Goal: Transaction & Acquisition: Book appointment/travel/reservation

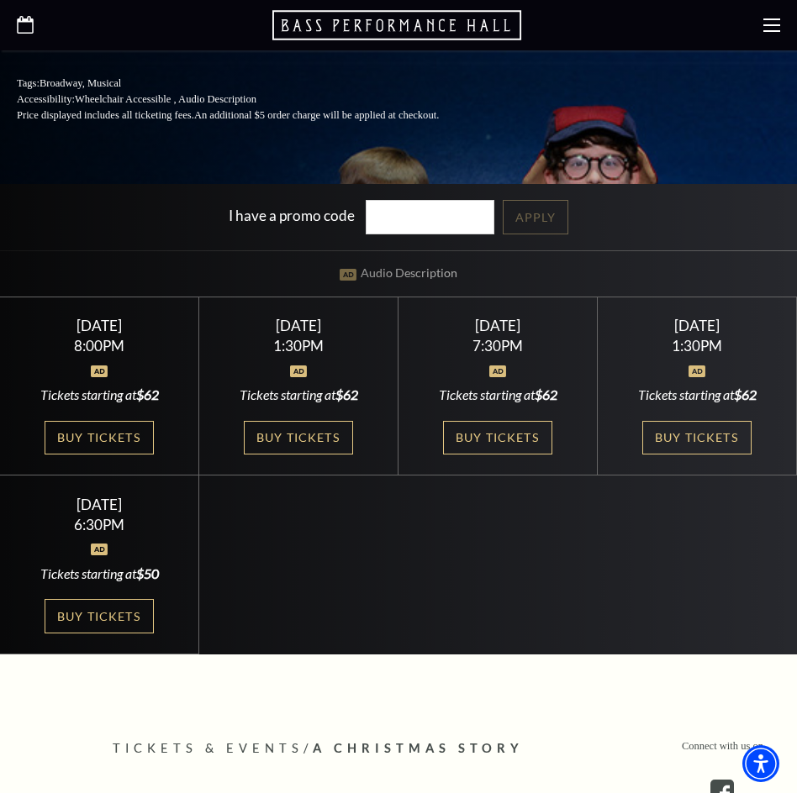
scroll to position [504, 0]
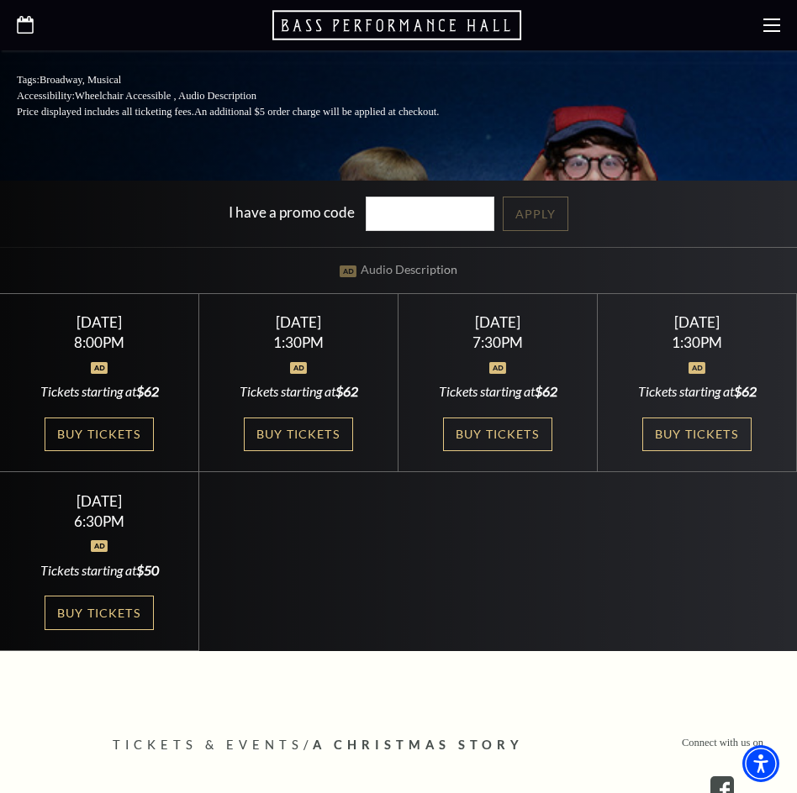
click at [753, 562] on div "Select a Performance Friday December 5 | 8:00PM Tickets starting at $62 Friday …" at bounding box center [398, 472] width 797 height 358
click at [697, 439] on link "Buy Tickets" at bounding box center [696, 435] width 109 height 34
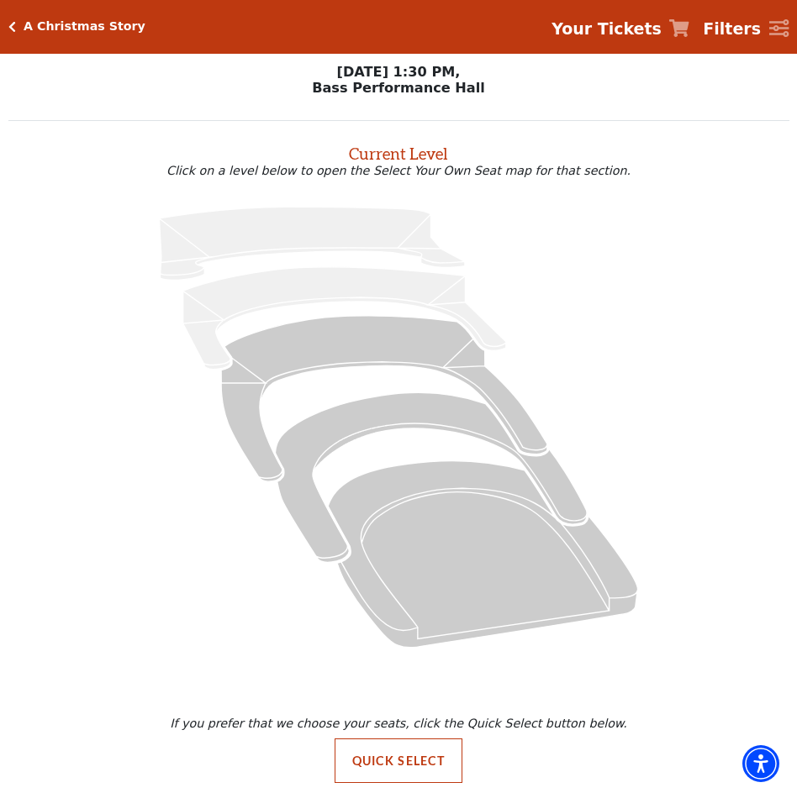
scroll to position [14, 0]
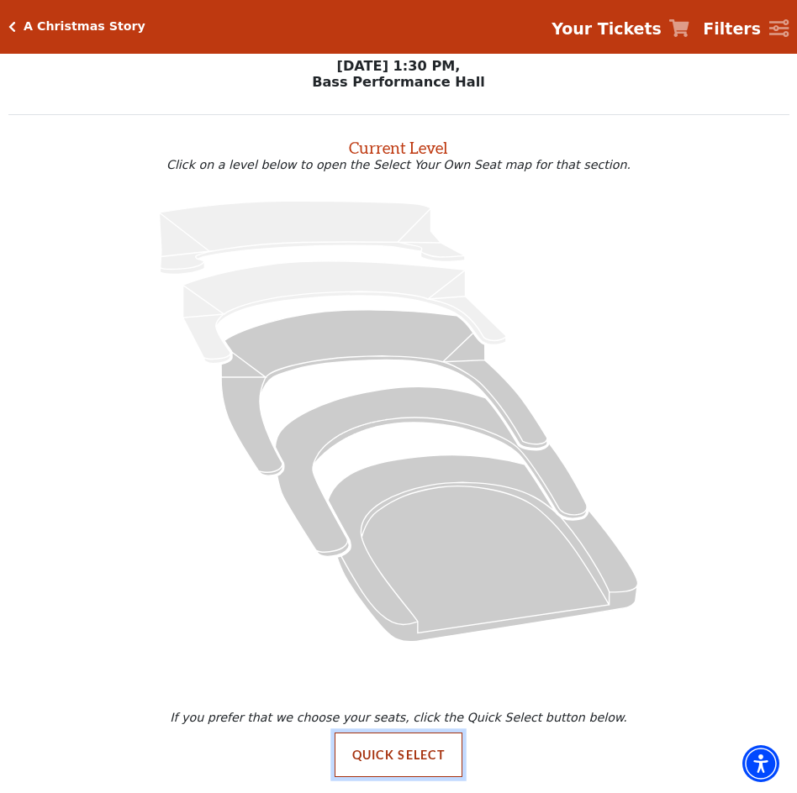
click at [414, 750] on button "Quick Select" at bounding box center [398, 755] width 129 height 45
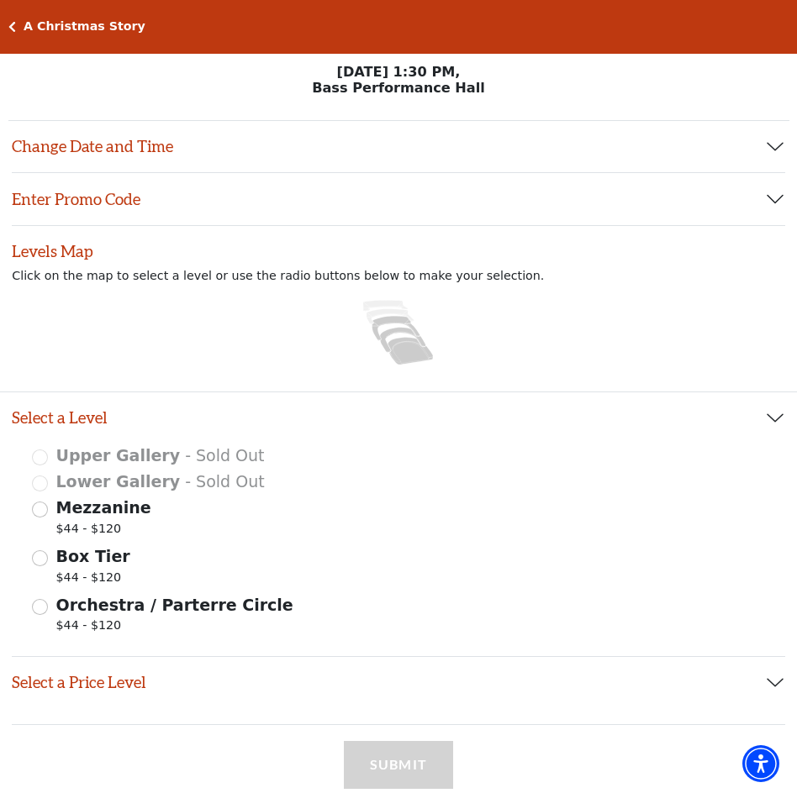
scroll to position [168, 0]
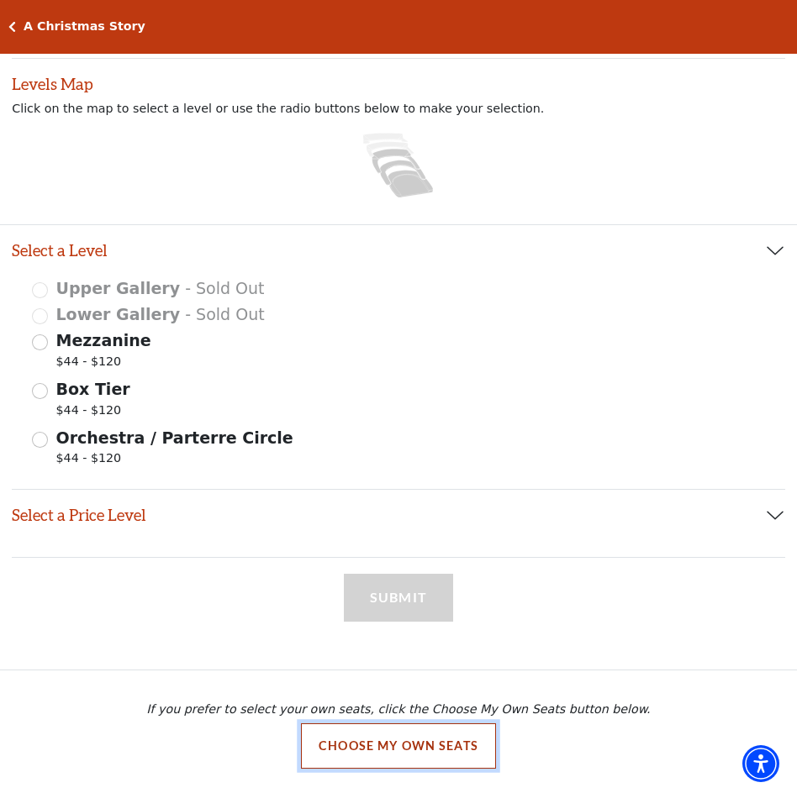
click at [380, 744] on button "Choose My Own Seats" at bounding box center [398, 746] width 195 height 45
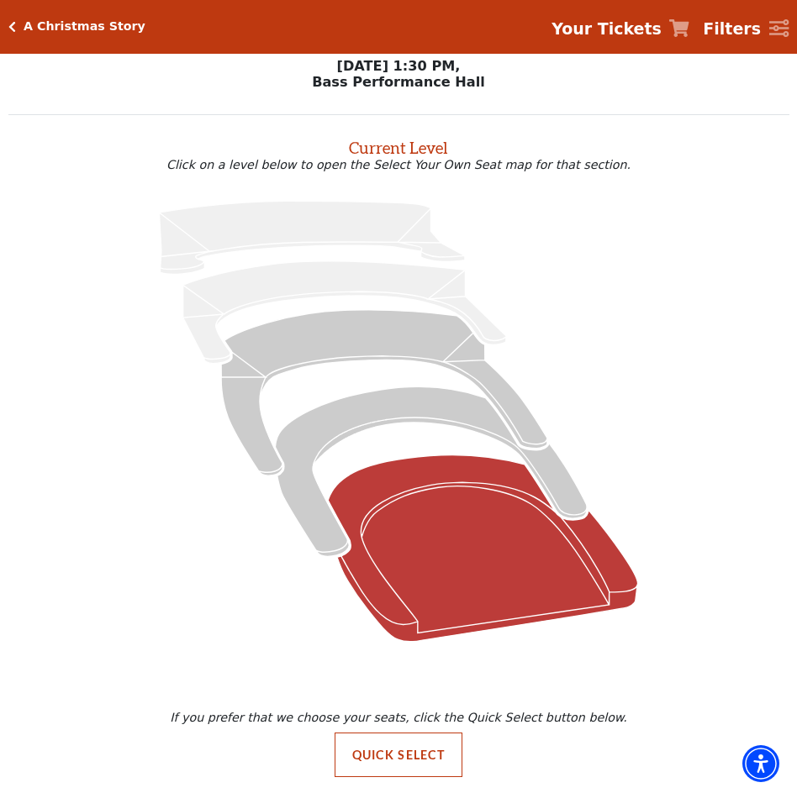
click at [436, 537] on icon at bounding box center [482, 548] width 309 height 187
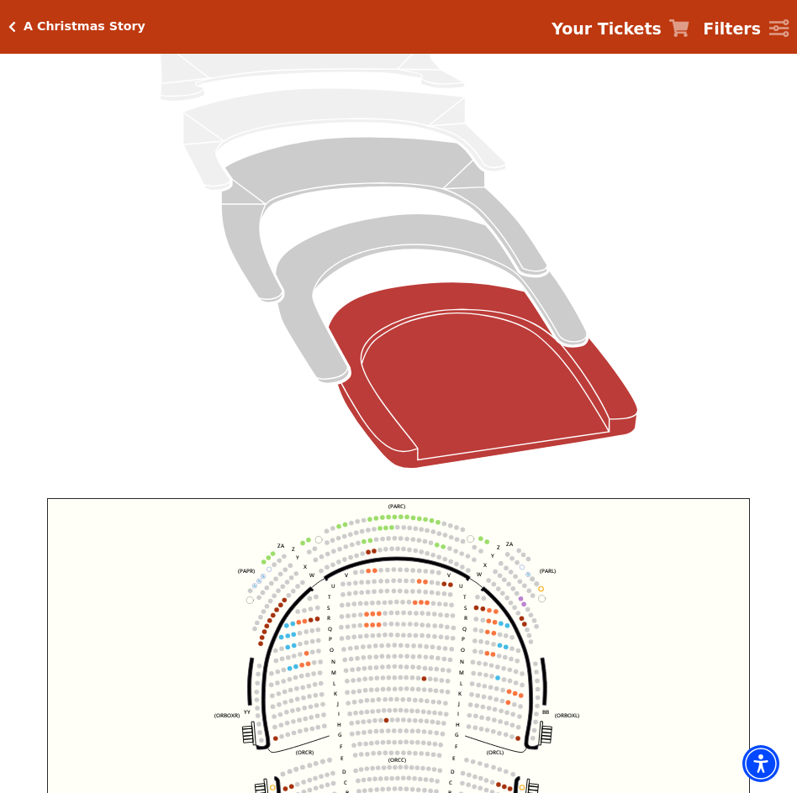
scroll to position [316, 0]
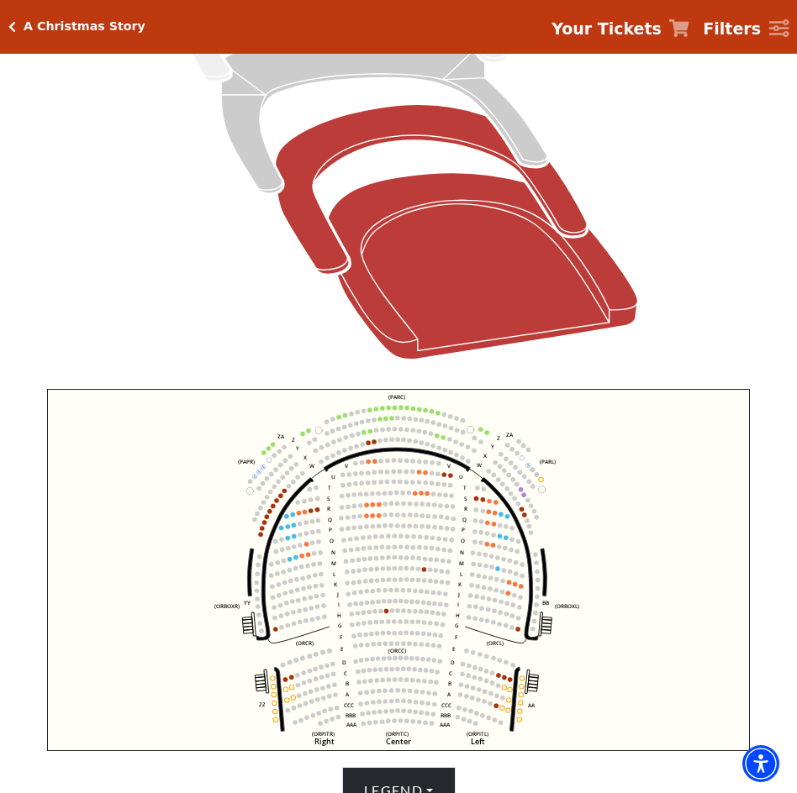
click at [355, 125] on icon at bounding box center [431, 190] width 312 height 170
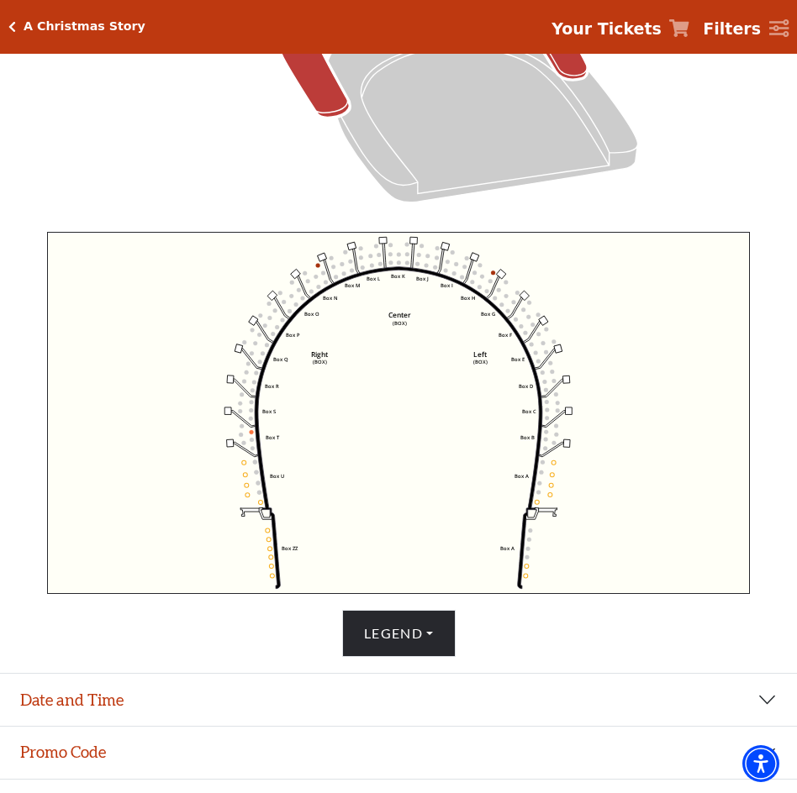
scroll to position [484, 0]
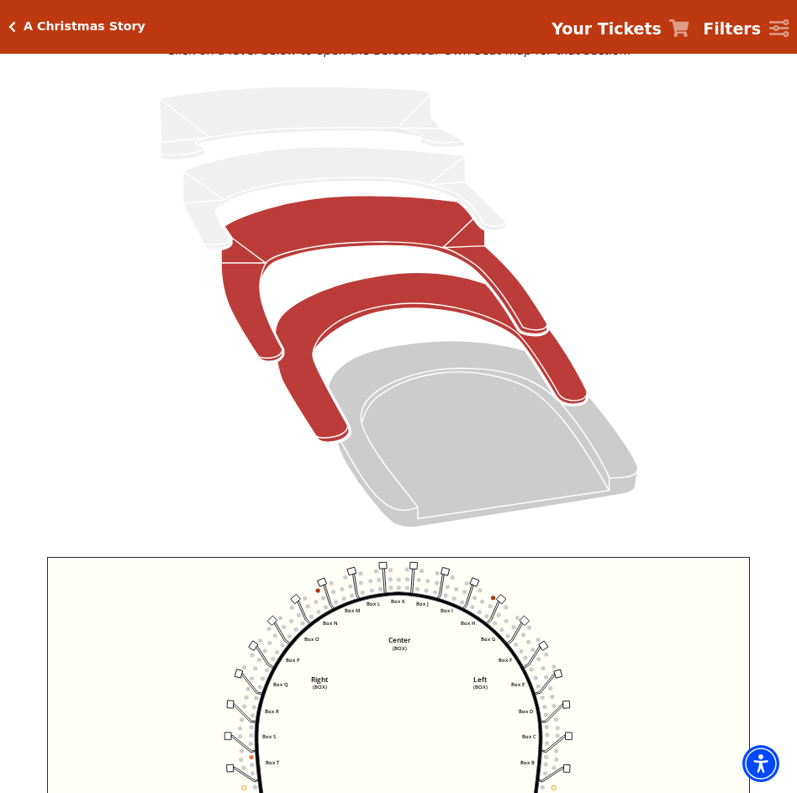
click at [408, 229] on icon at bounding box center [384, 279] width 326 height 166
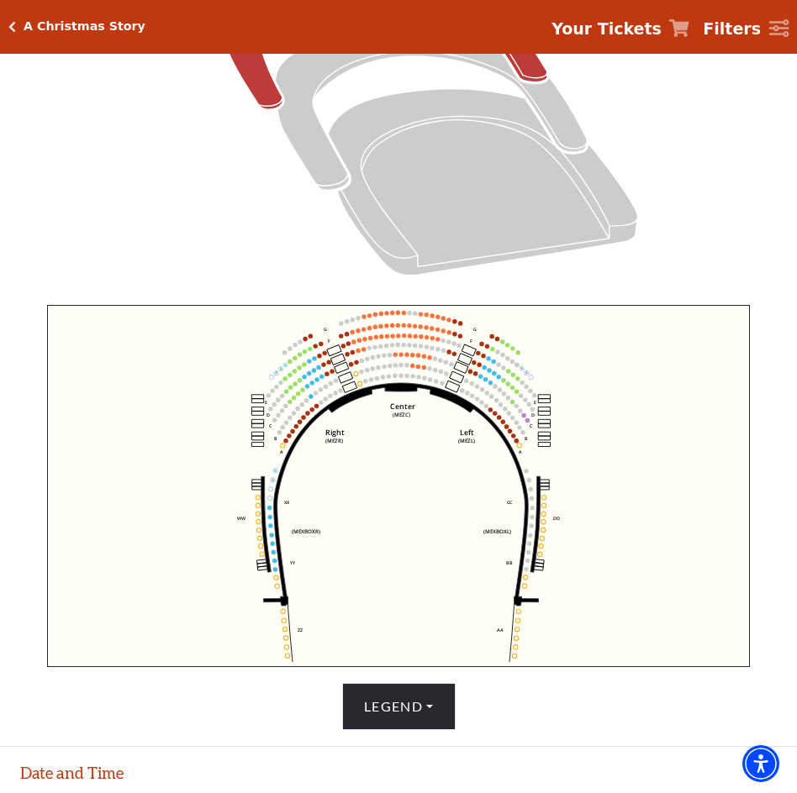
scroll to position [232, 0]
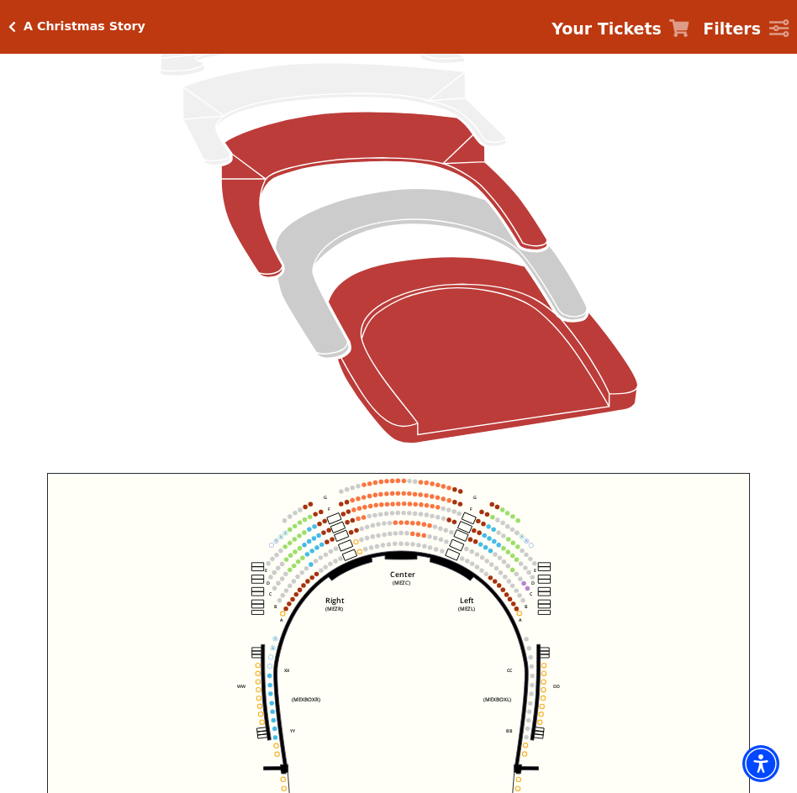
click at [471, 360] on icon at bounding box center [482, 350] width 309 height 187
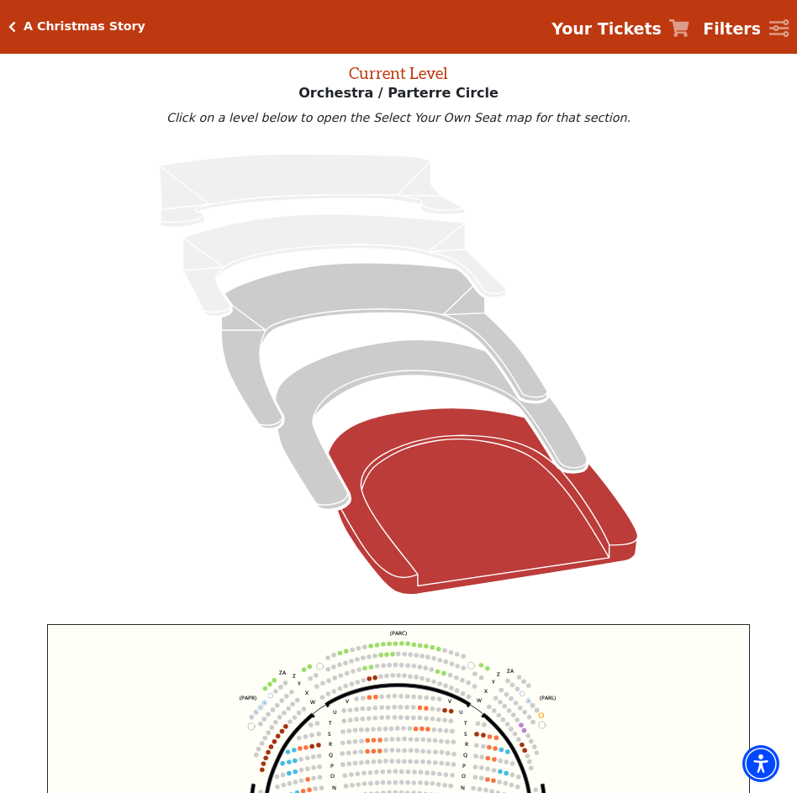
scroll to position [316, 0]
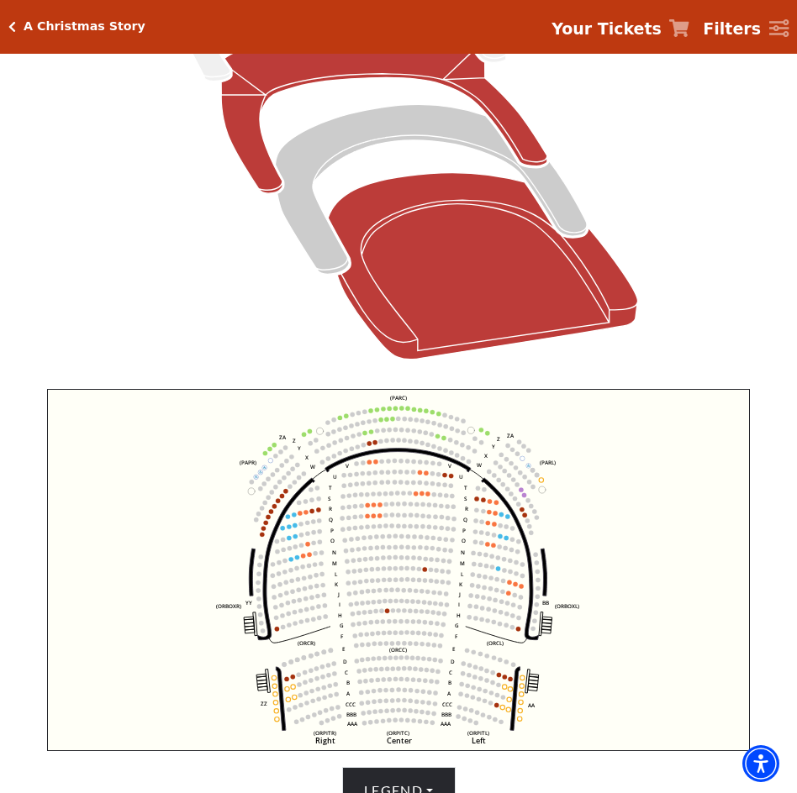
click at [303, 68] on icon at bounding box center [384, 111] width 326 height 166
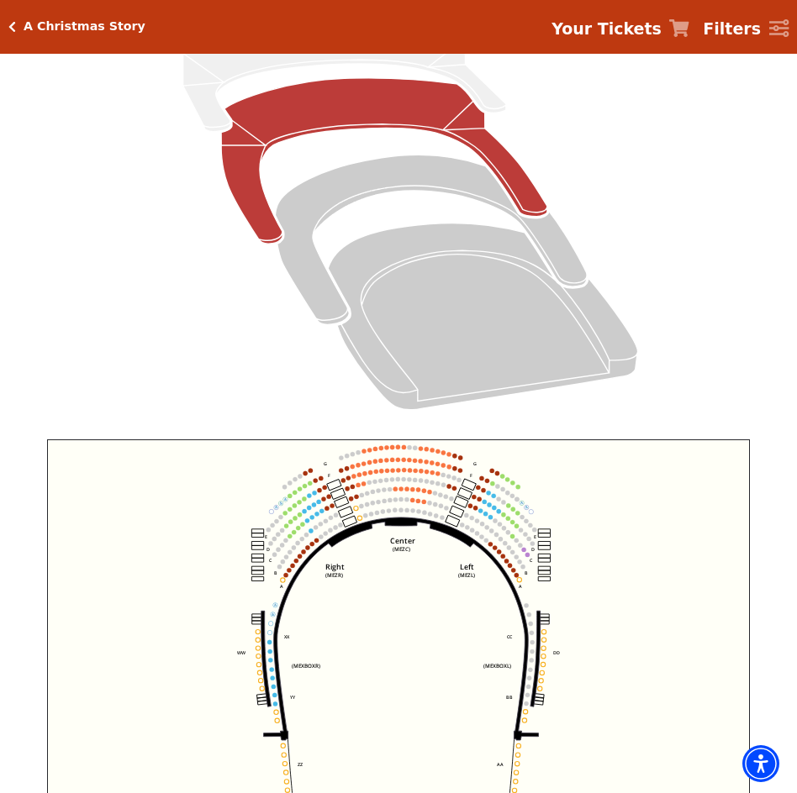
scroll to position [255, 0]
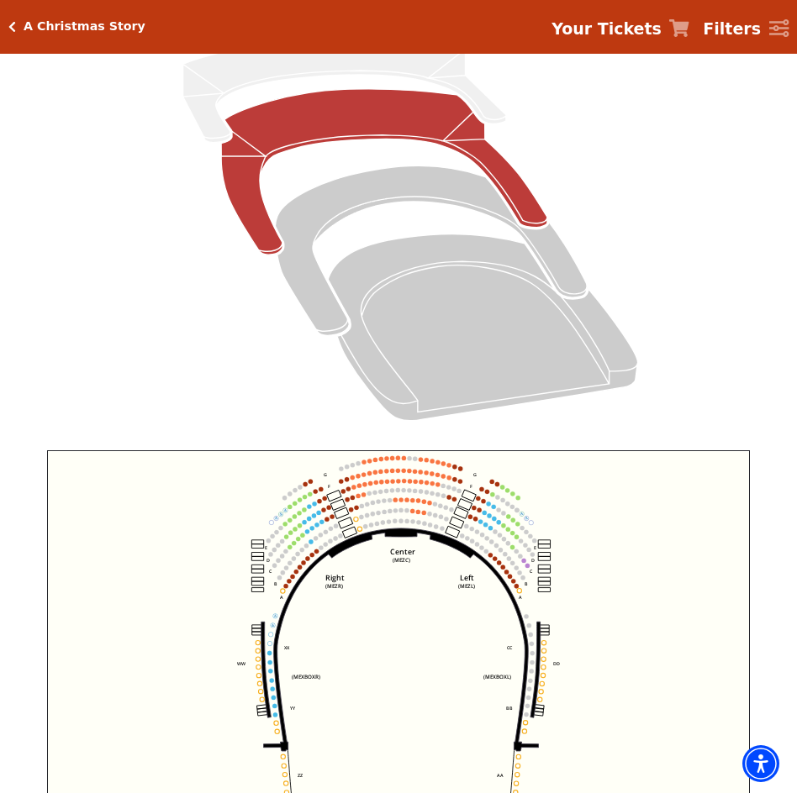
click at [13, 26] on icon "Click here to go back to filters" at bounding box center [12, 27] width 8 height 12
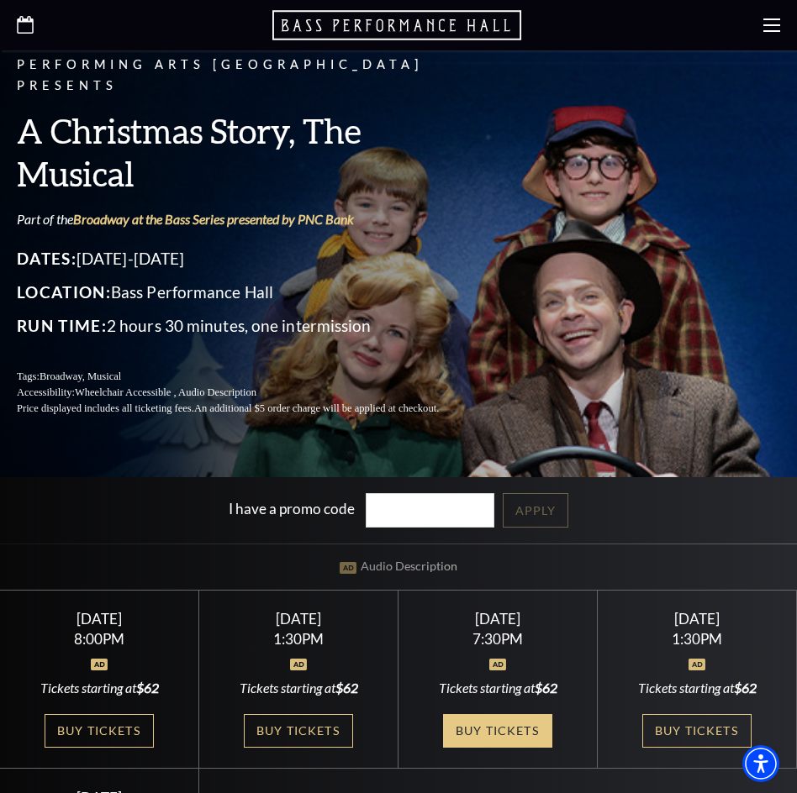
scroll to position [420, 0]
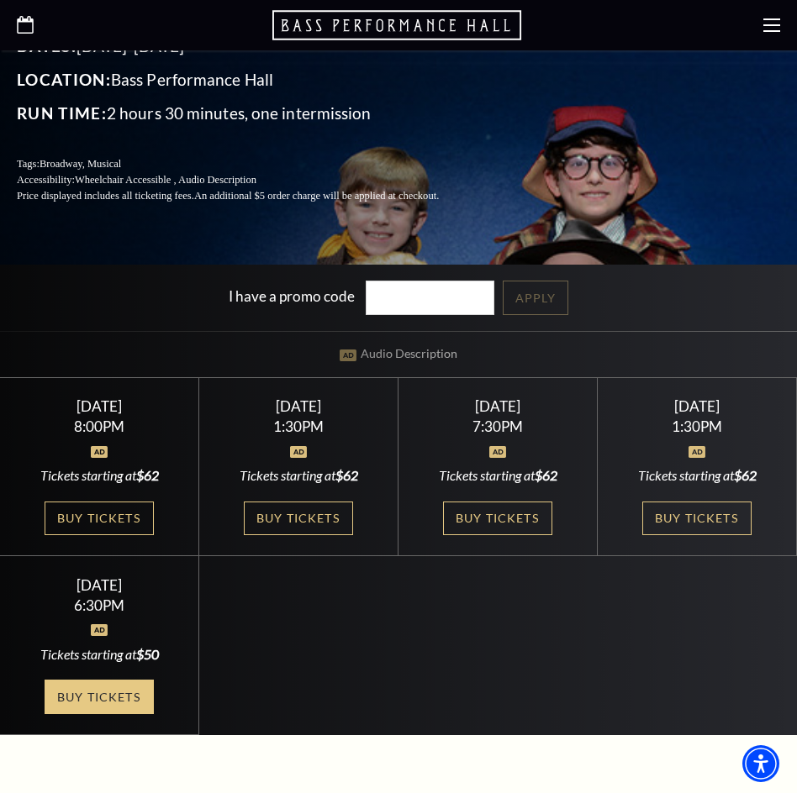
click at [119, 688] on link "Buy Tickets" at bounding box center [99, 697] width 109 height 34
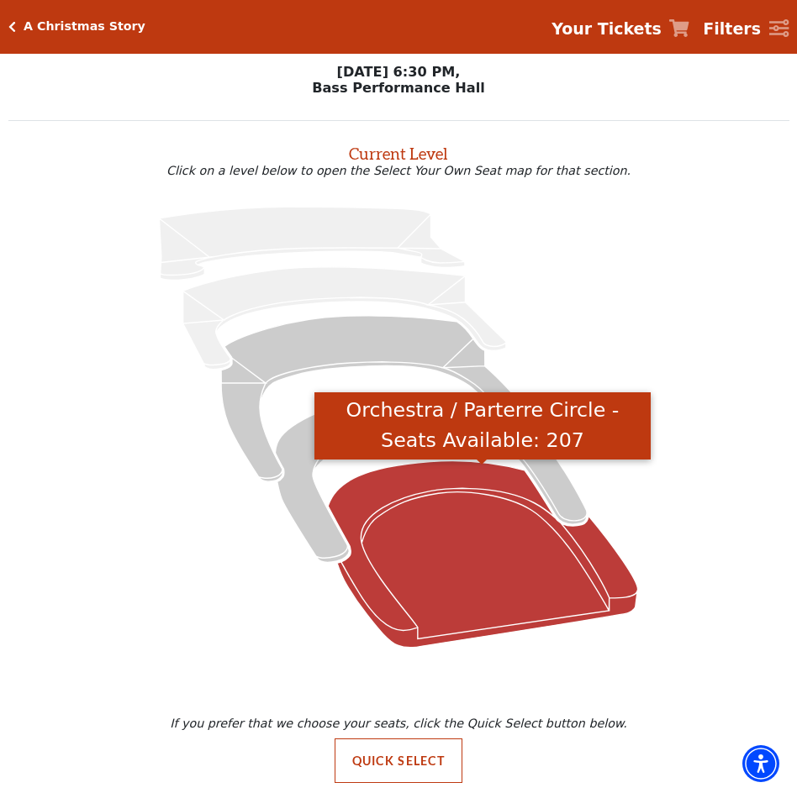
click at [362, 595] on icon "Orchestra / Parterre Circle - Seats Available: 207" at bounding box center [482, 554] width 309 height 187
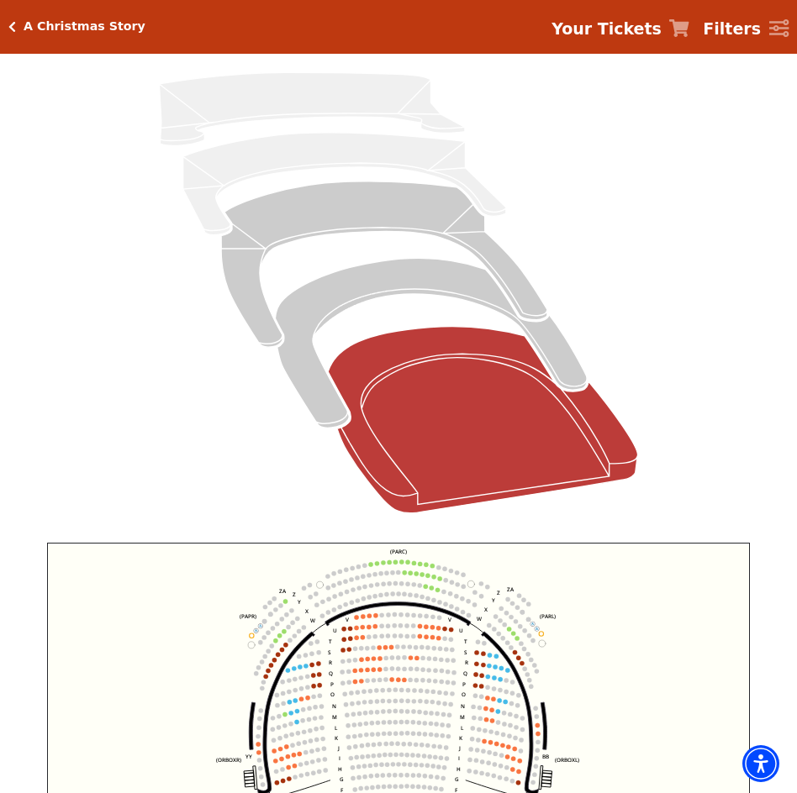
scroll to position [316, 0]
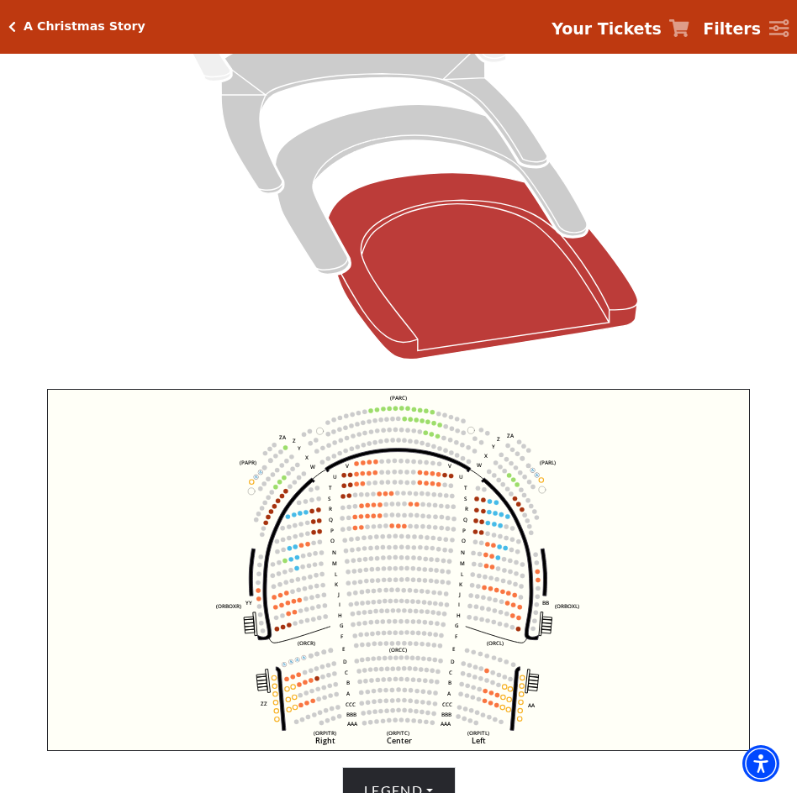
click at [7, 26] on div "A Christmas Story Your Tickets Filters" at bounding box center [398, 27] width 797 height 54
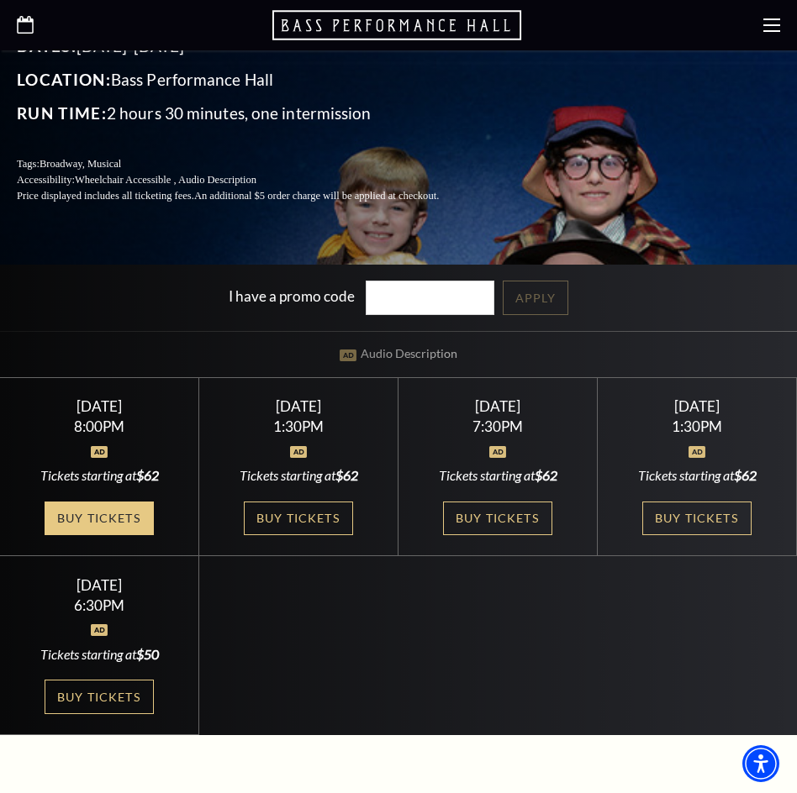
click at [103, 520] on link "Buy Tickets" at bounding box center [99, 519] width 109 height 34
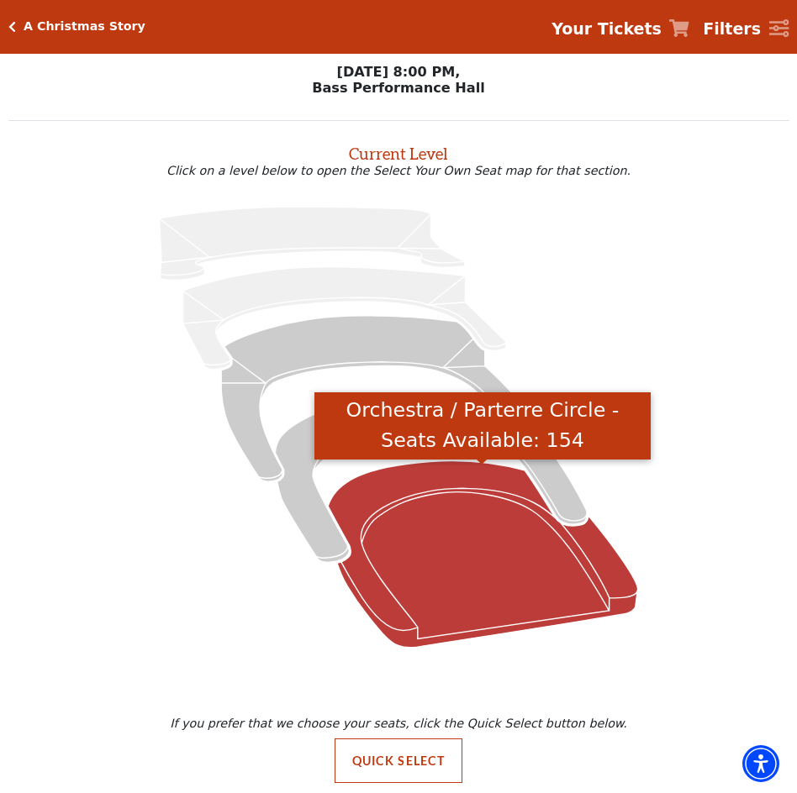
click at [389, 556] on icon "Orchestra / Parterre Circle - Seats Available: 154" at bounding box center [482, 554] width 309 height 187
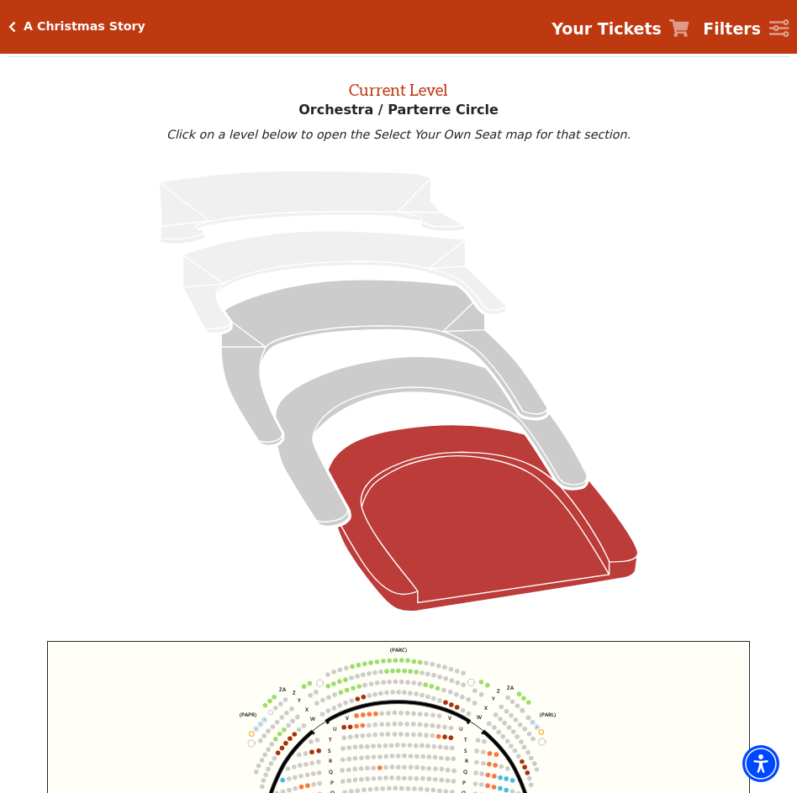
scroll to position [316, 0]
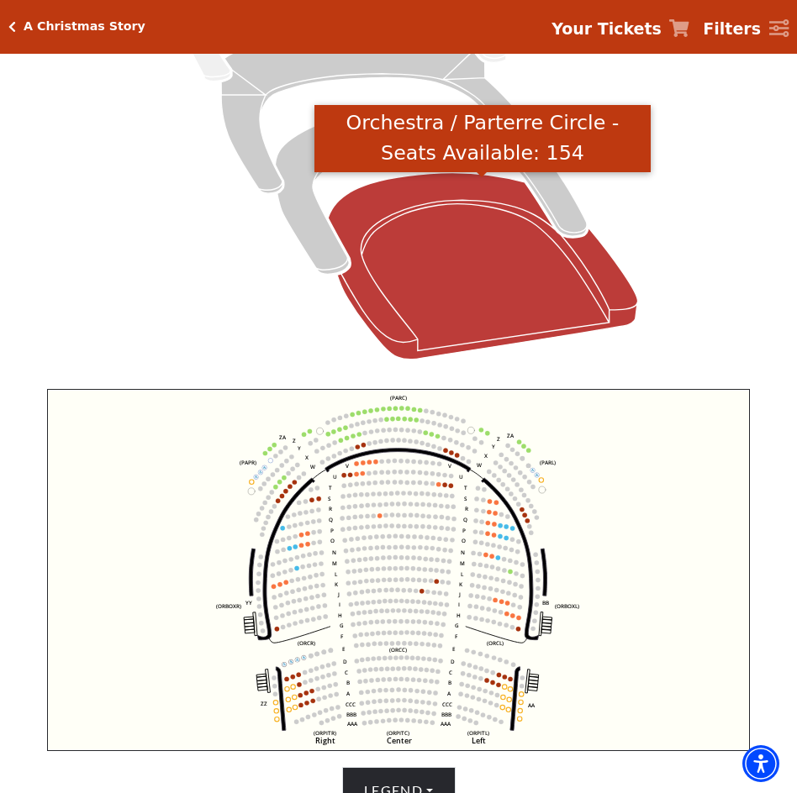
click at [28, 27] on h5 "A Christmas Story" at bounding box center [85, 26] width 122 height 14
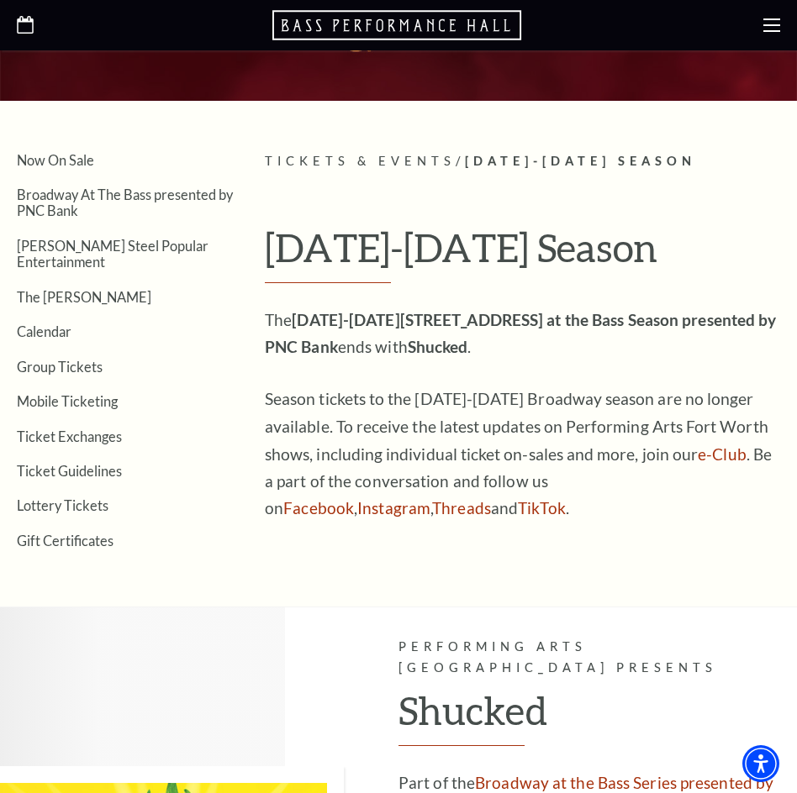
scroll to position [168, 0]
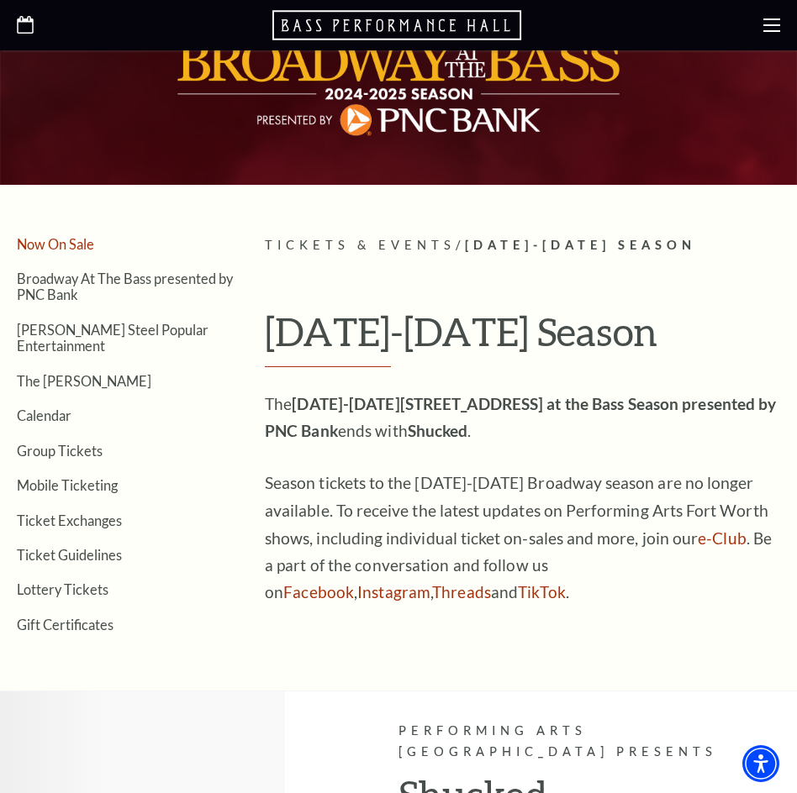
click at [49, 248] on link "Now On Sale" at bounding box center [55, 244] width 77 height 16
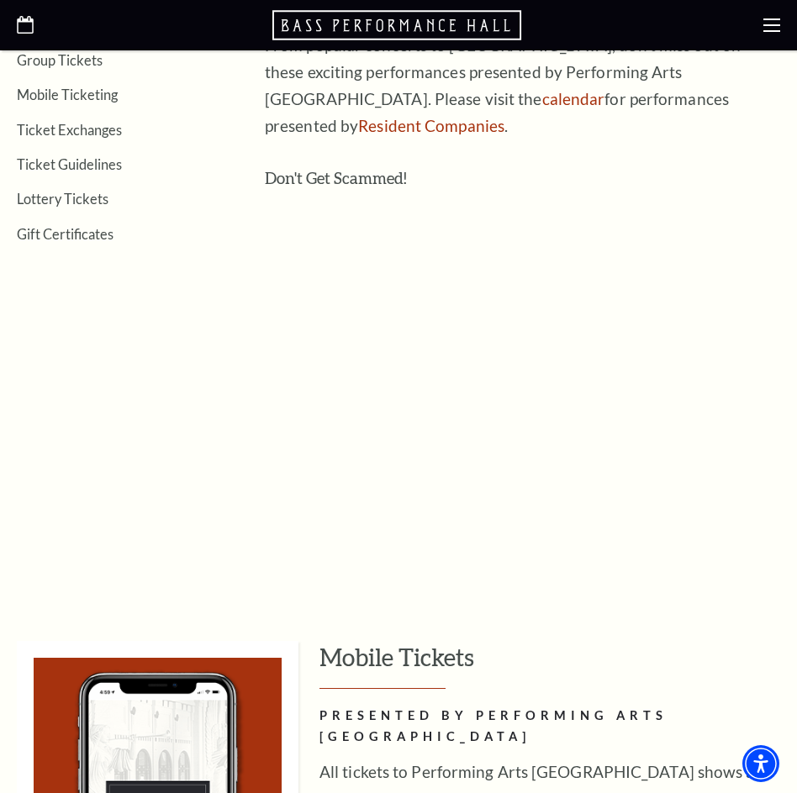
scroll to position [588, 0]
